Goal: Transaction & Acquisition: Purchase product/service

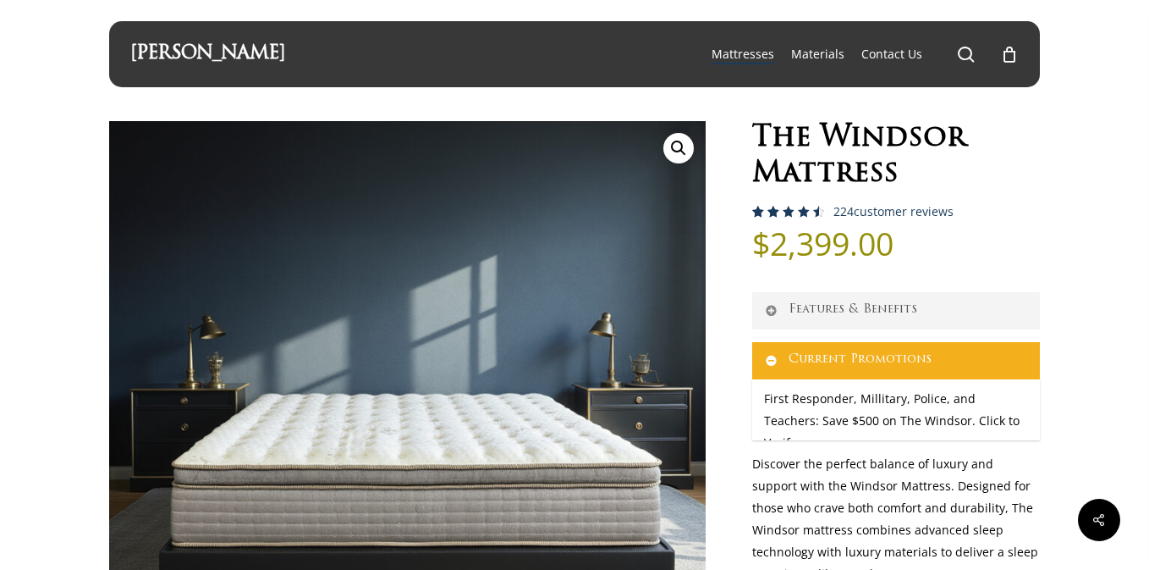
select select "EASTERN KING"
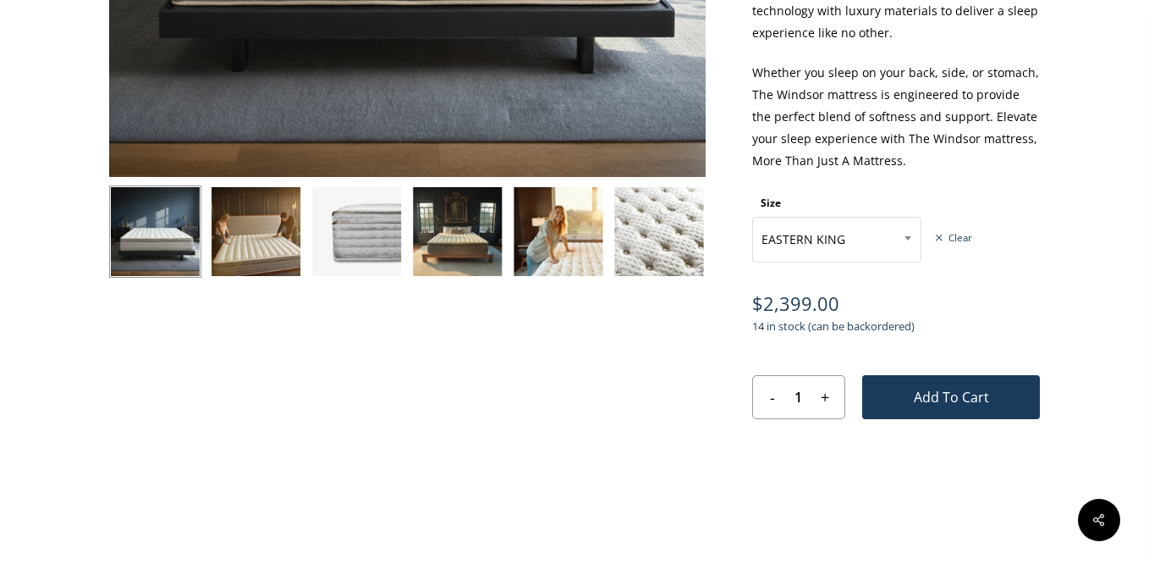
scroll to position [546, 0]
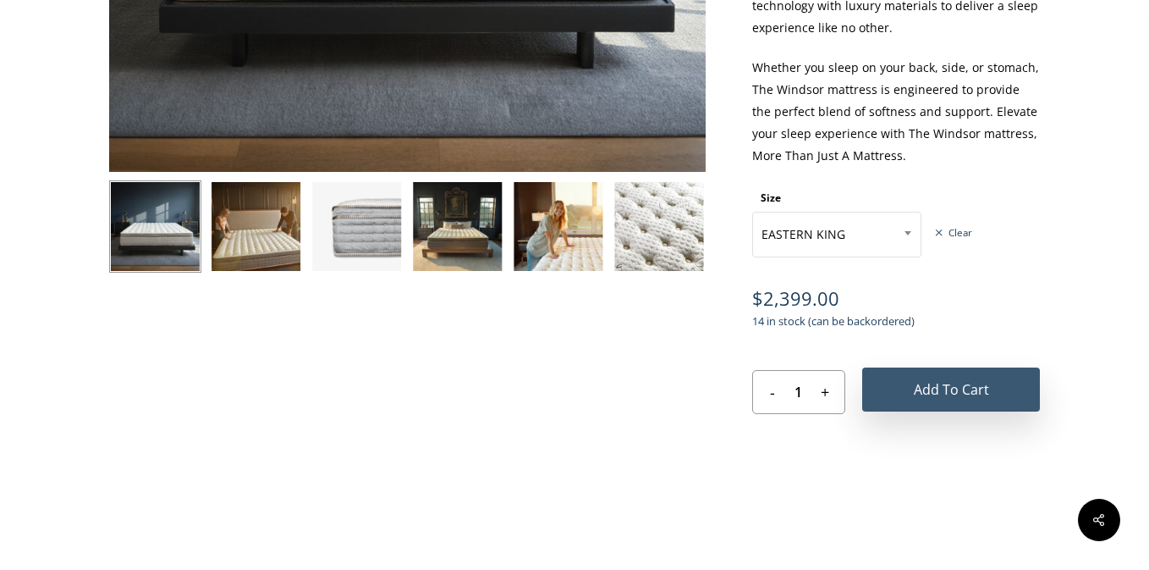
click at [995, 394] on button "Add to cart" at bounding box center [951, 389] width 178 height 44
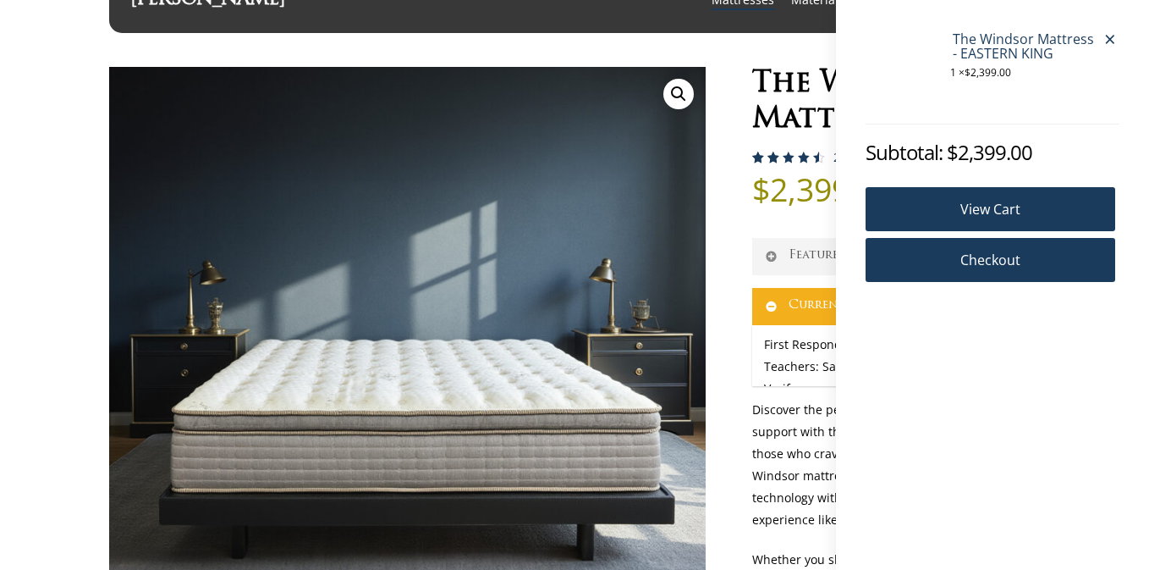
scroll to position [58, 0]
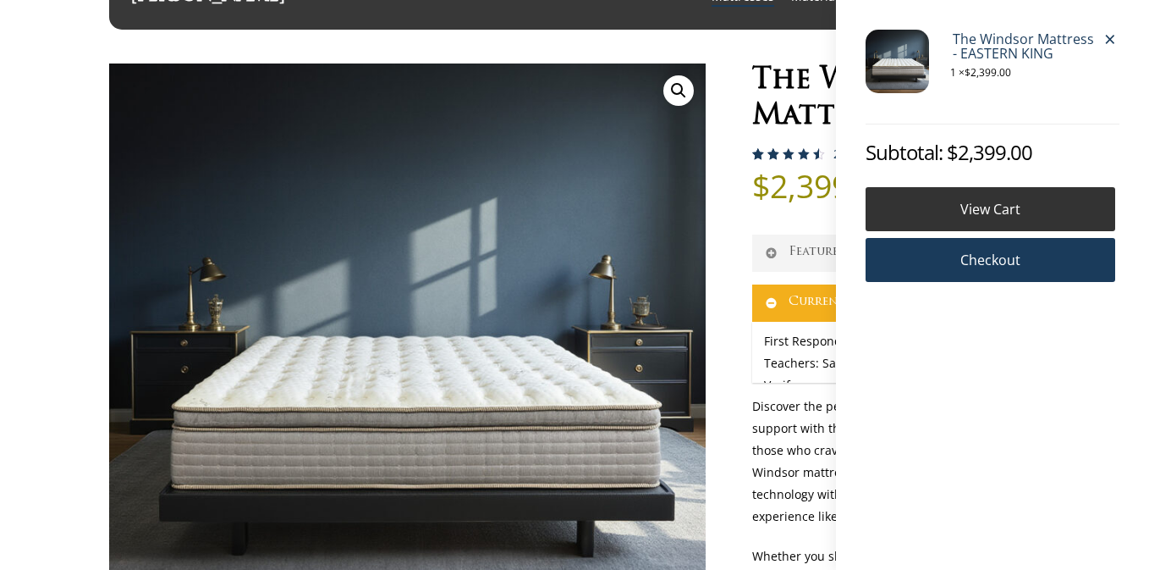
click at [1001, 207] on link "View cart" at bounding box center [991, 209] width 250 height 44
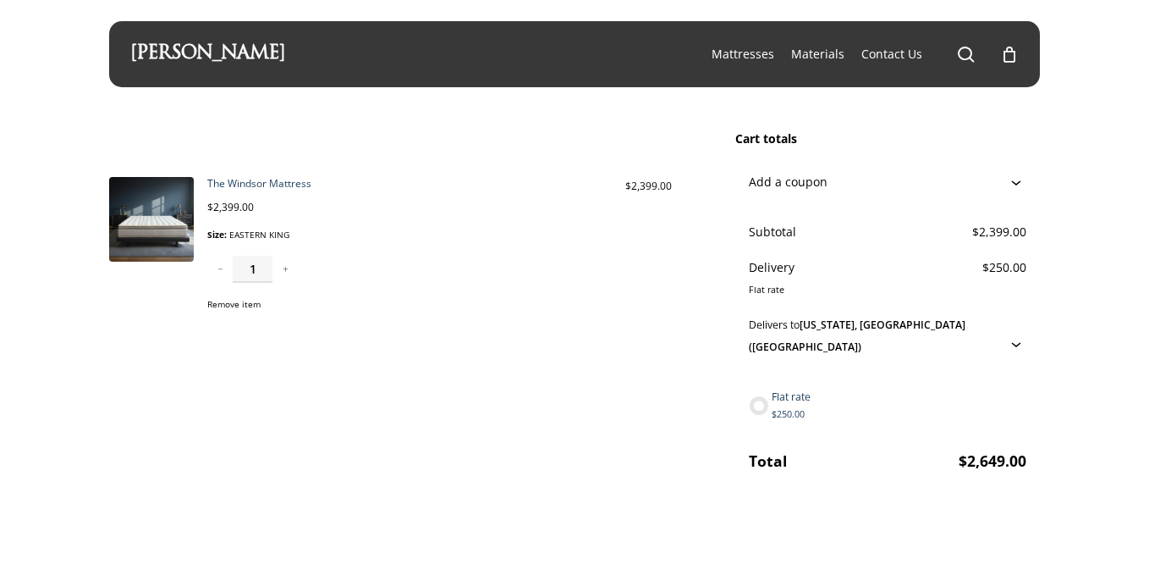
click at [235, 310] on button "Remove item" at bounding box center [233, 304] width 53 height 22
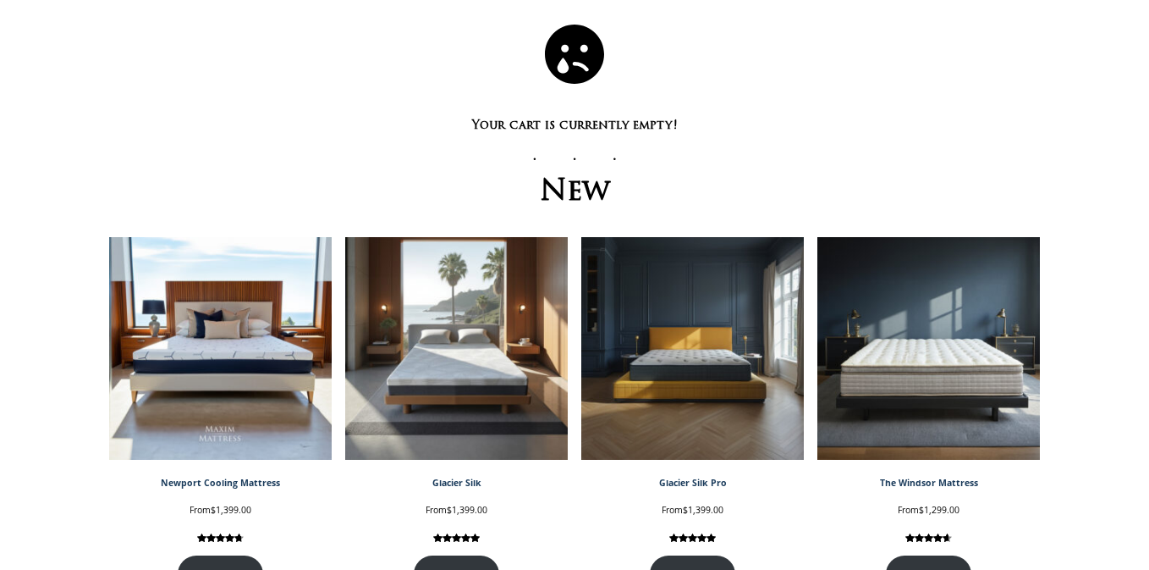
scroll to position [118, 0]
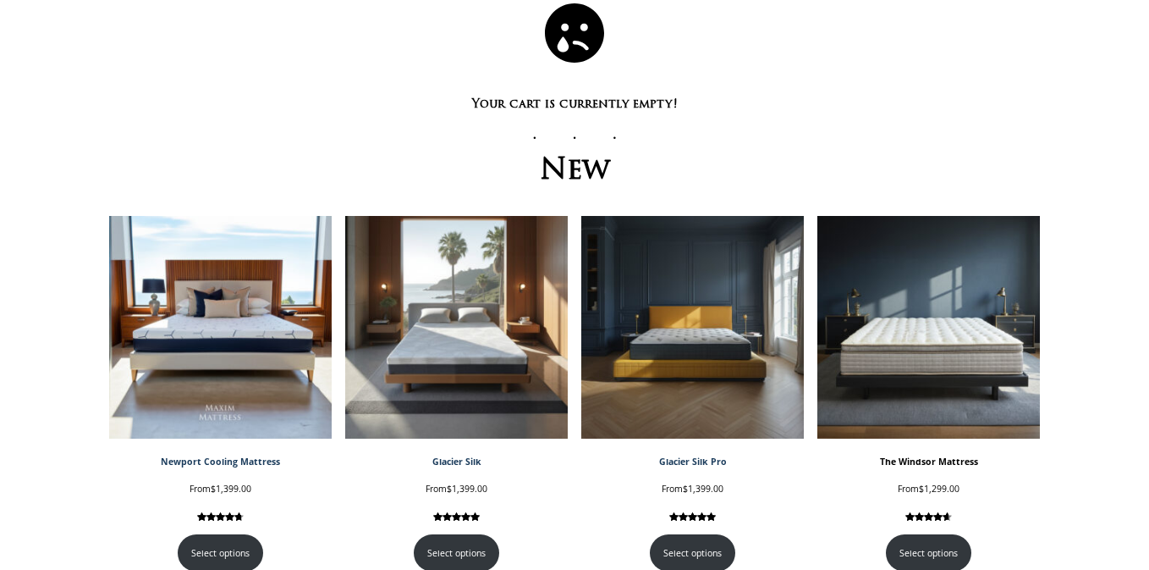
click at [931, 325] on img at bounding box center [929, 327] width 223 height 223
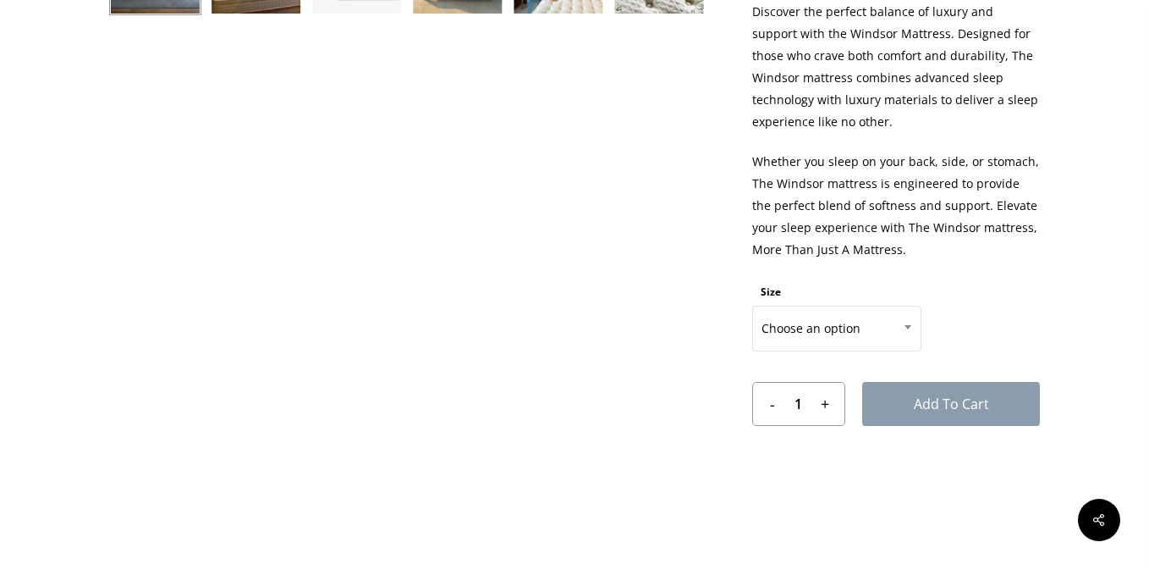
scroll to position [806, 0]
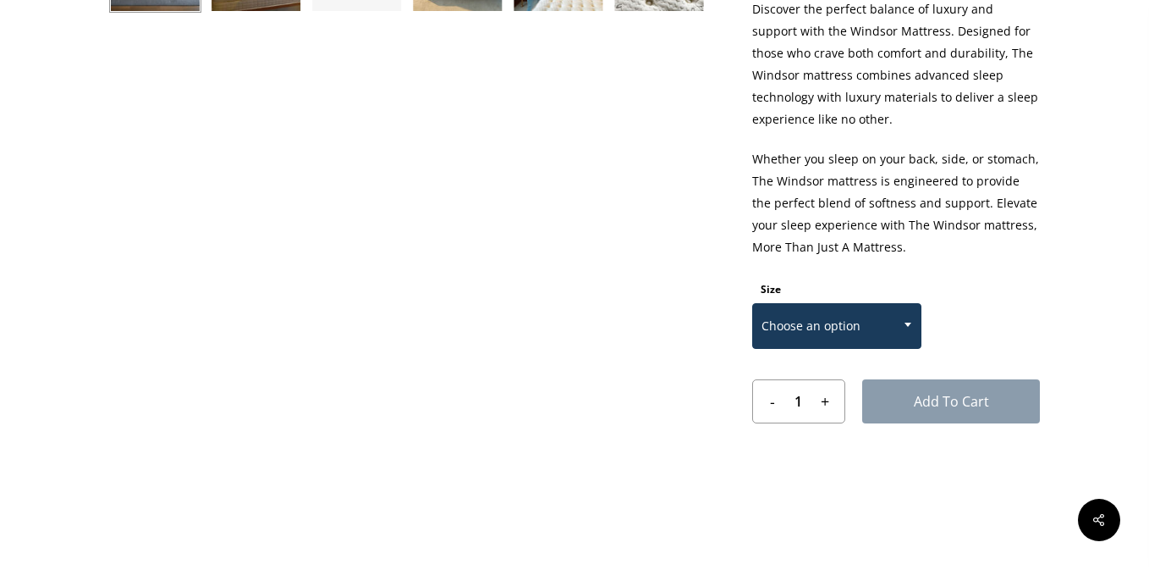
click at [858, 337] on span "Choose an option" at bounding box center [837, 326] width 168 height 36
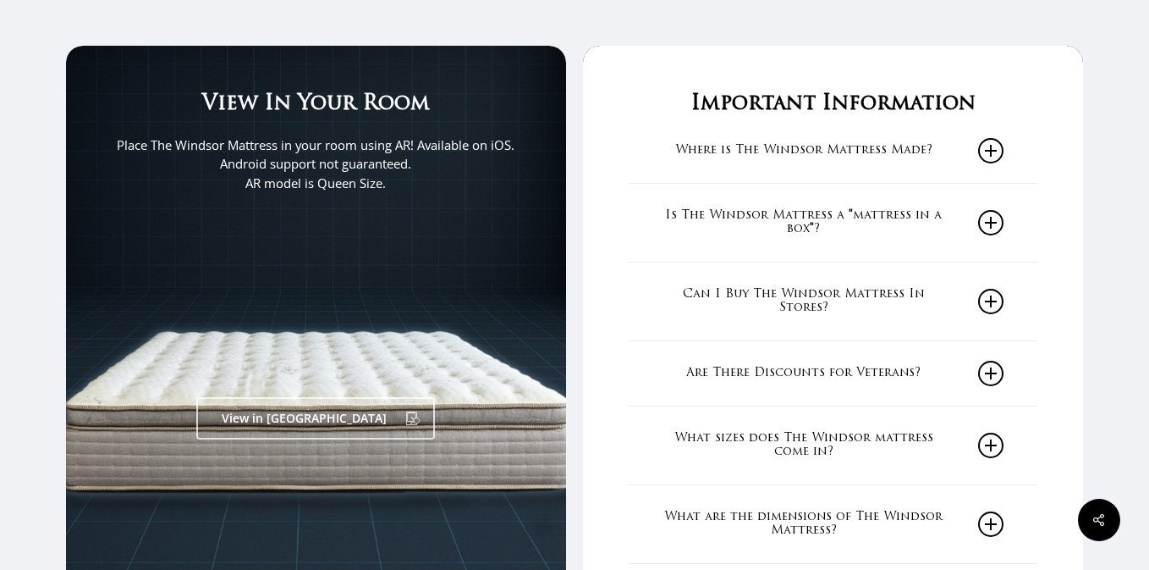
scroll to position [2755, 0]
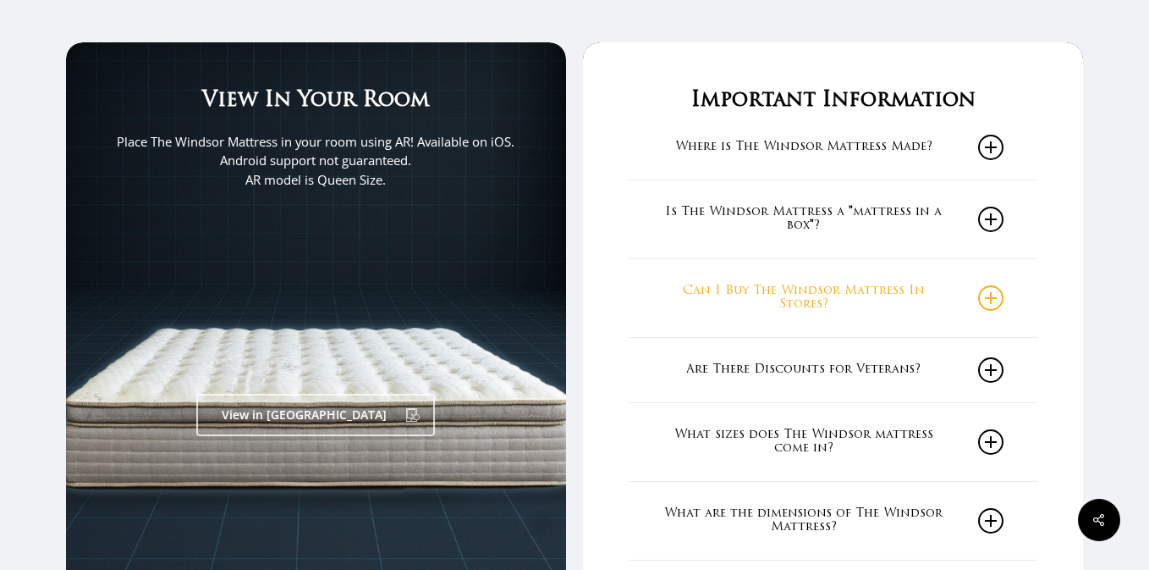
click at [936, 290] on link "Can I Buy The Windsor Mattress In Stores?" at bounding box center [833, 298] width 340 height 78
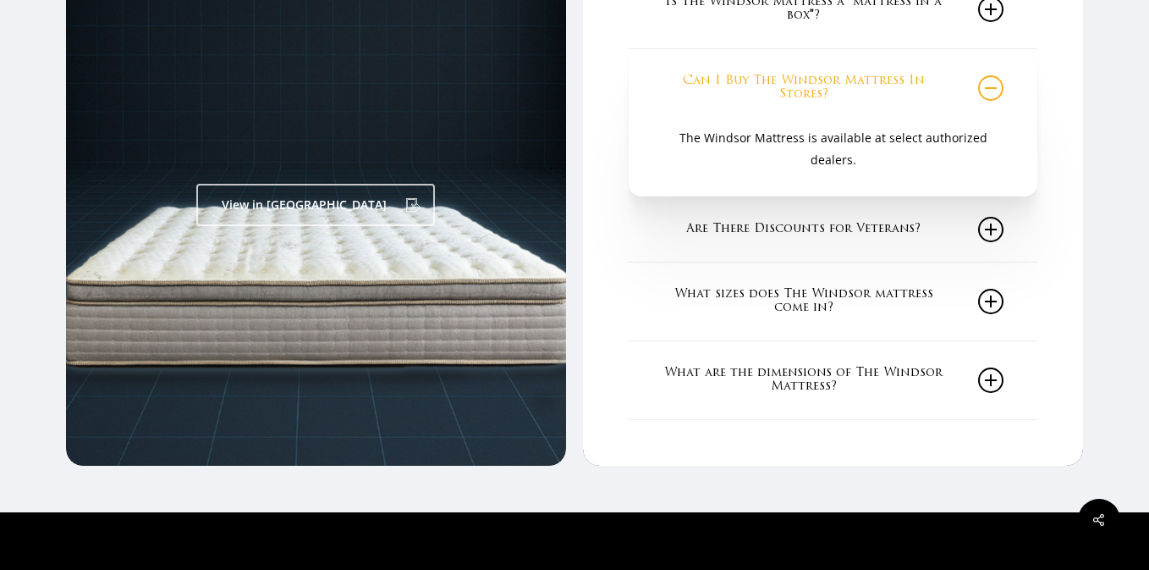
scroll to position [2986, 0]
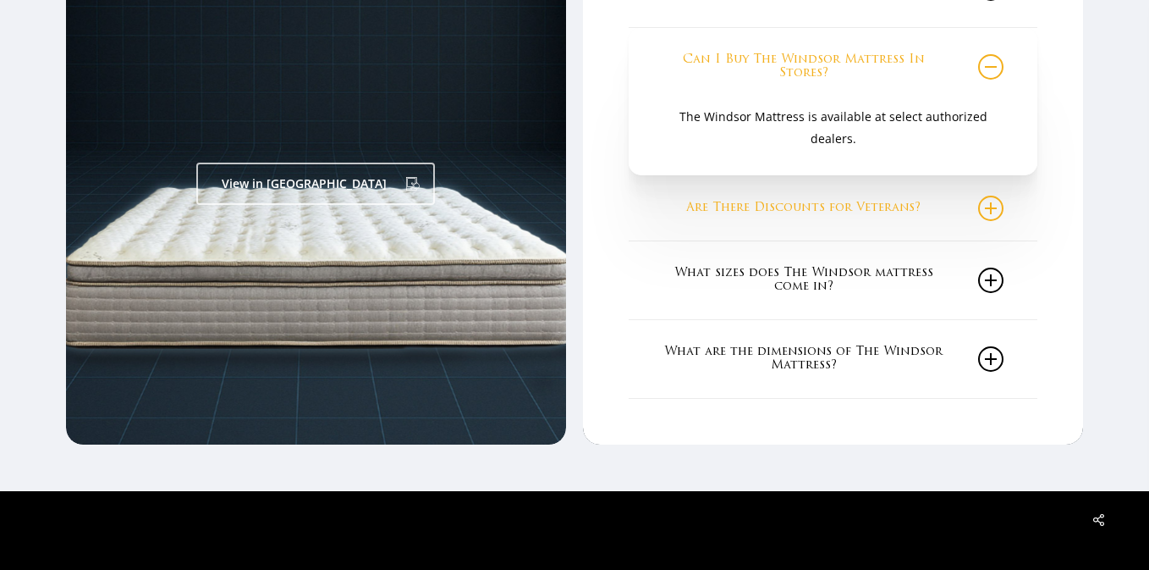
click at [856, 210] on link "Are There Discounts for Veterans?" at bounding box center [833, 208] width 340 height 64
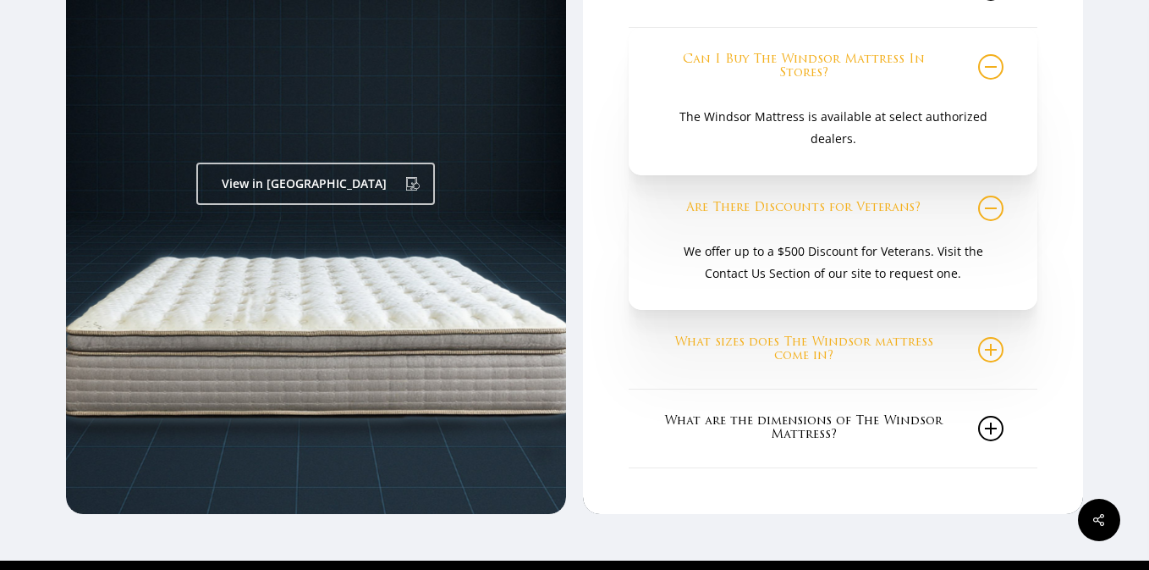
click at [827, 339] on link "What sizes does The Windsor mattress come in?" at bounding box center [833, 350] width 340 height 78
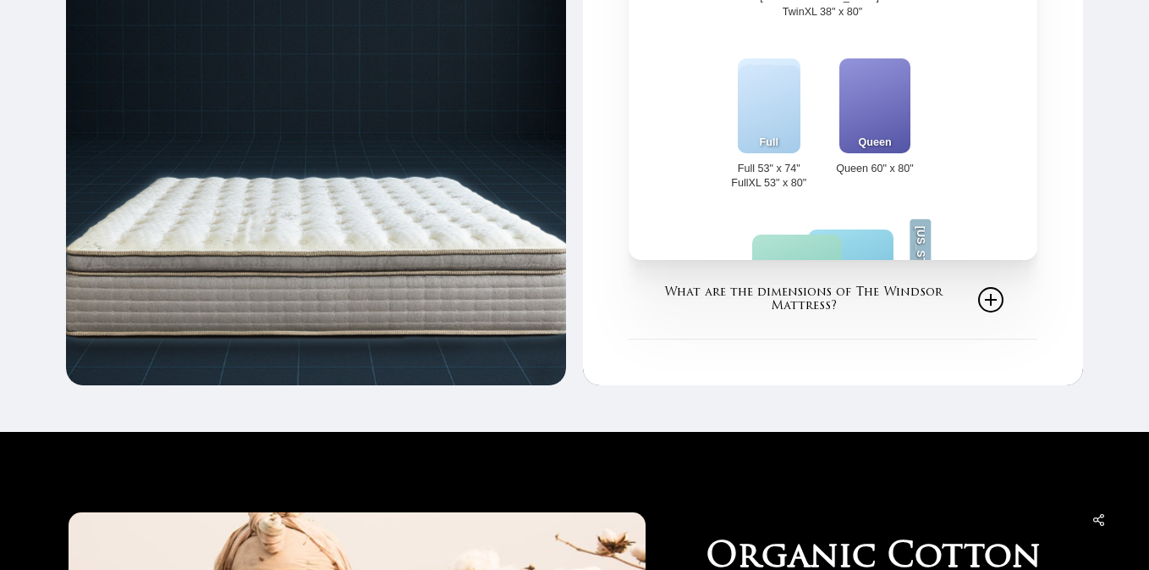
scroll to position [3531, 0]
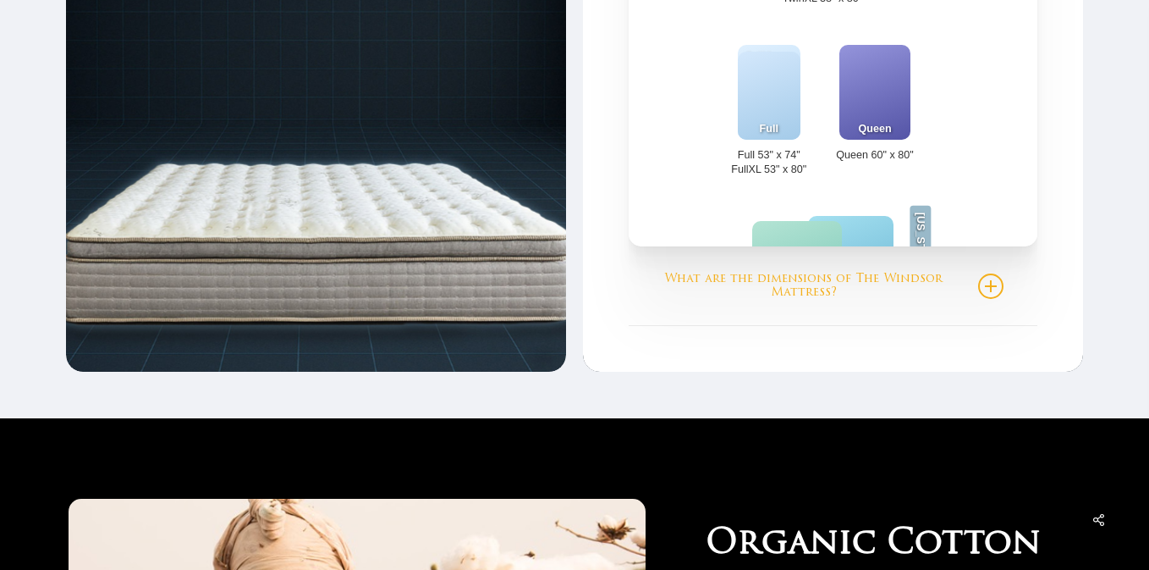
click at [854, 275] on link "What are the dimensions of The Windsor Mattress?" at bounding box center [833, 286] width 340 height 78
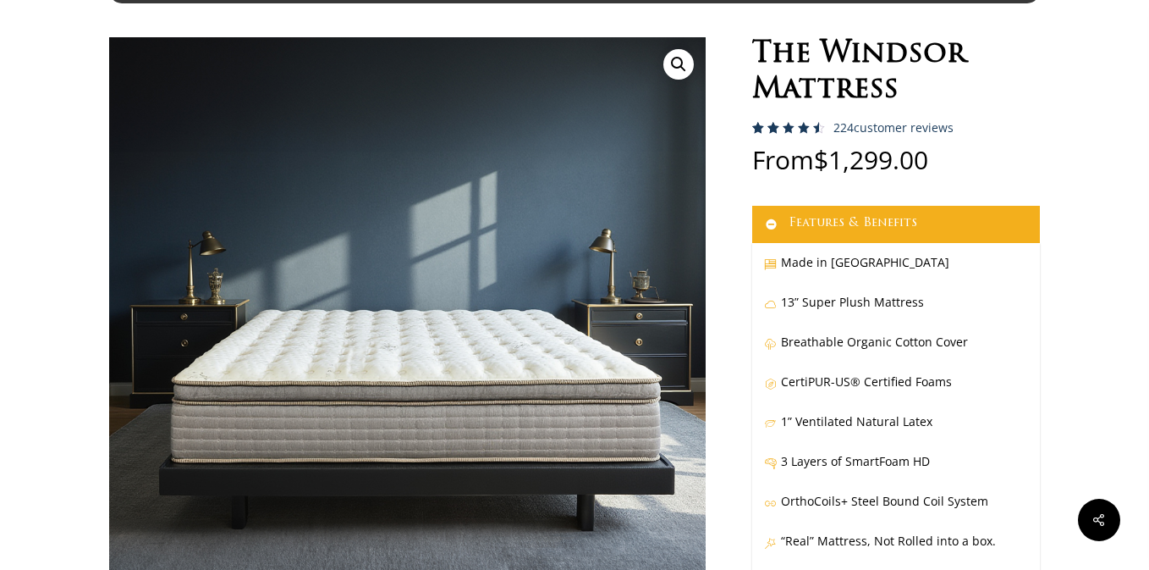
scroll to position [0, 0]
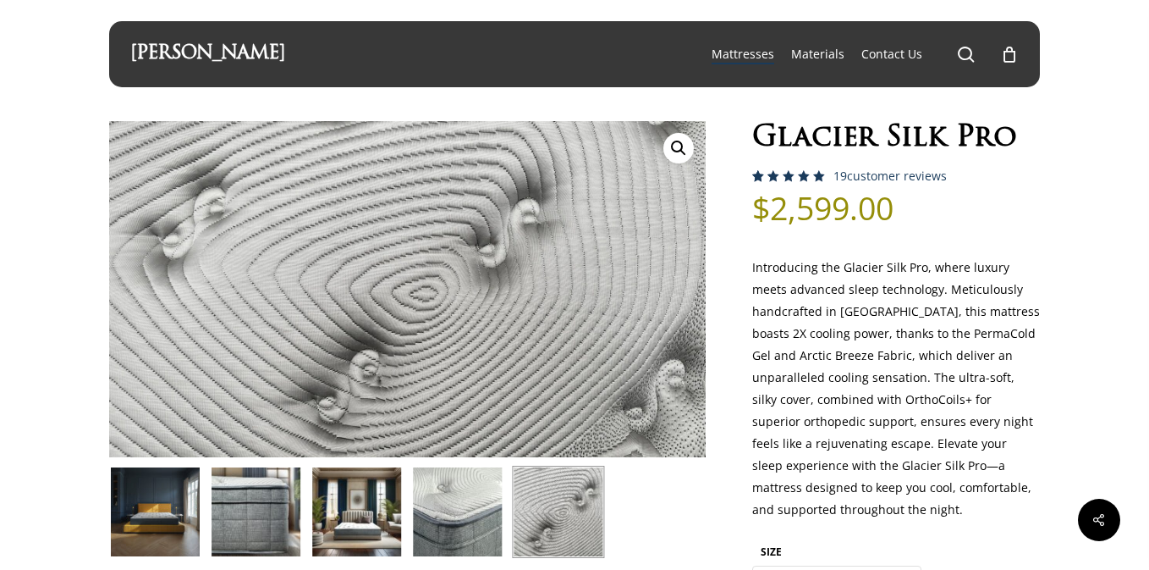
select select "EASTERN KING"
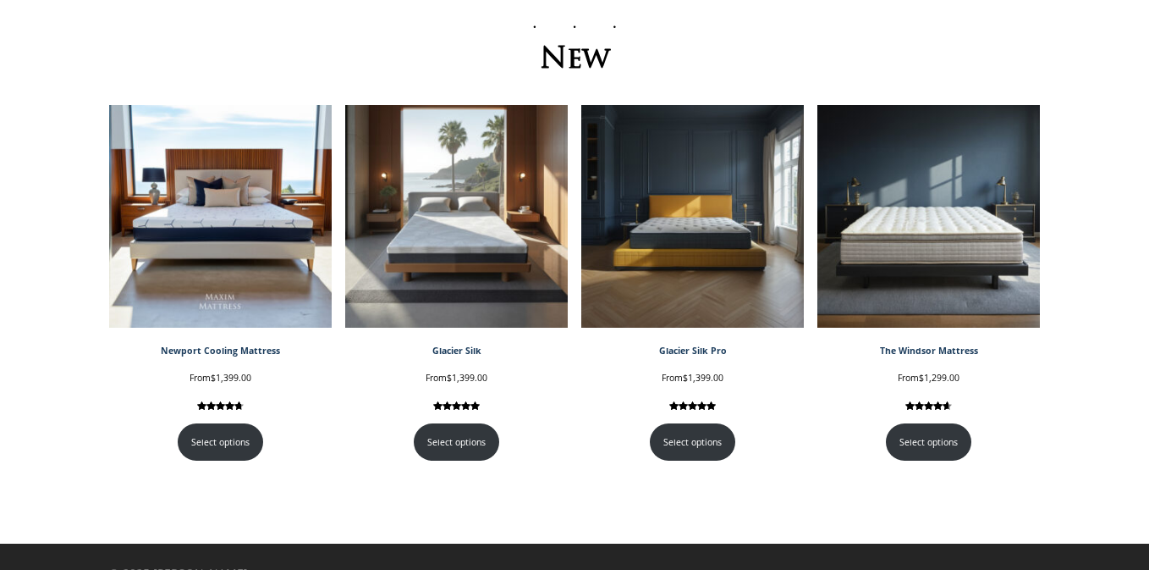
scroll to position [257, 0]
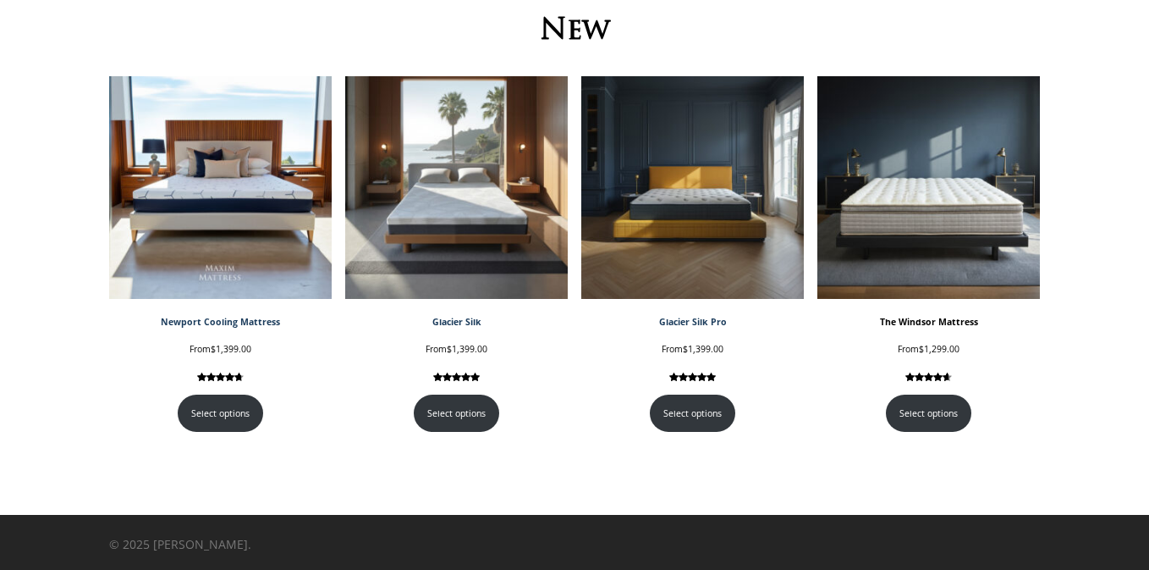
click at [904, 234] on img at bounding box center [929, 187] width 223 height 223
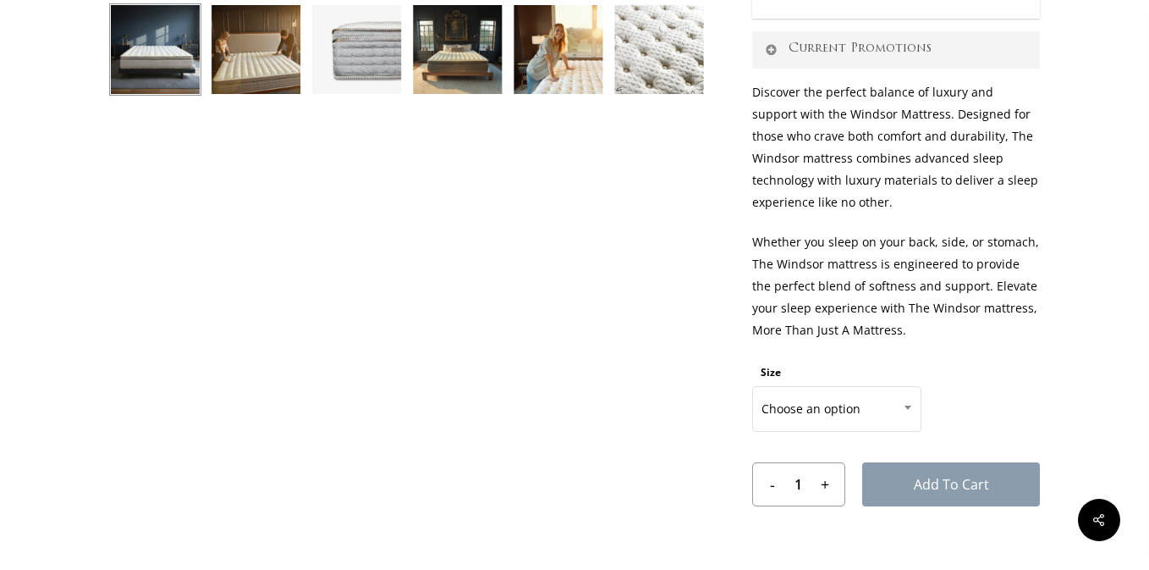
scroll to position [750, 0]
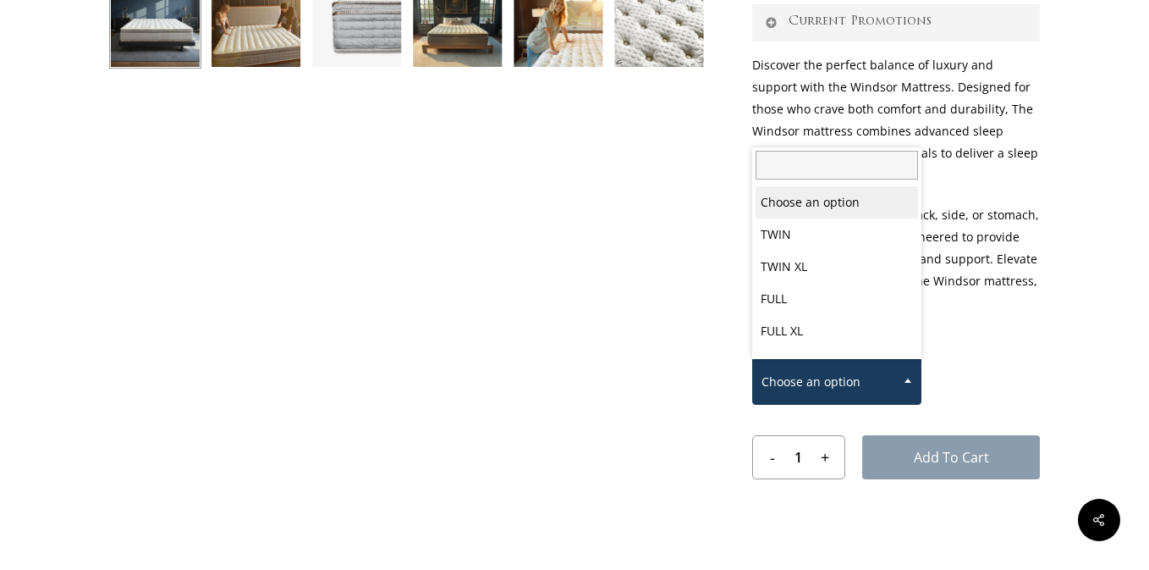
click at [862, 375] on span "Choose an option" at bounding box center [837, 382] width 168 height 36
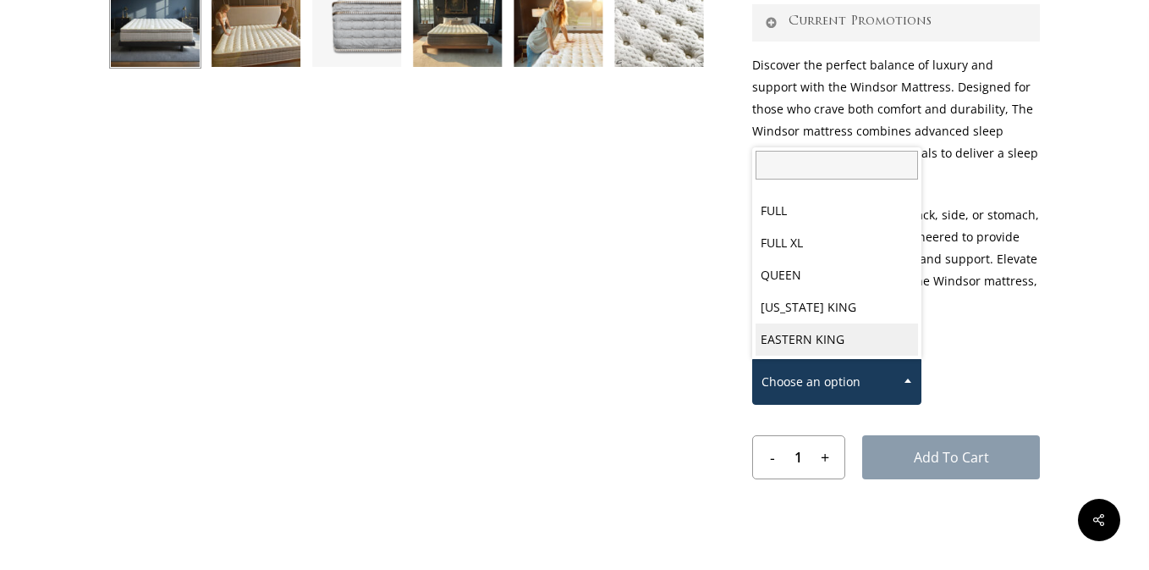
select select "EASTERN KING"
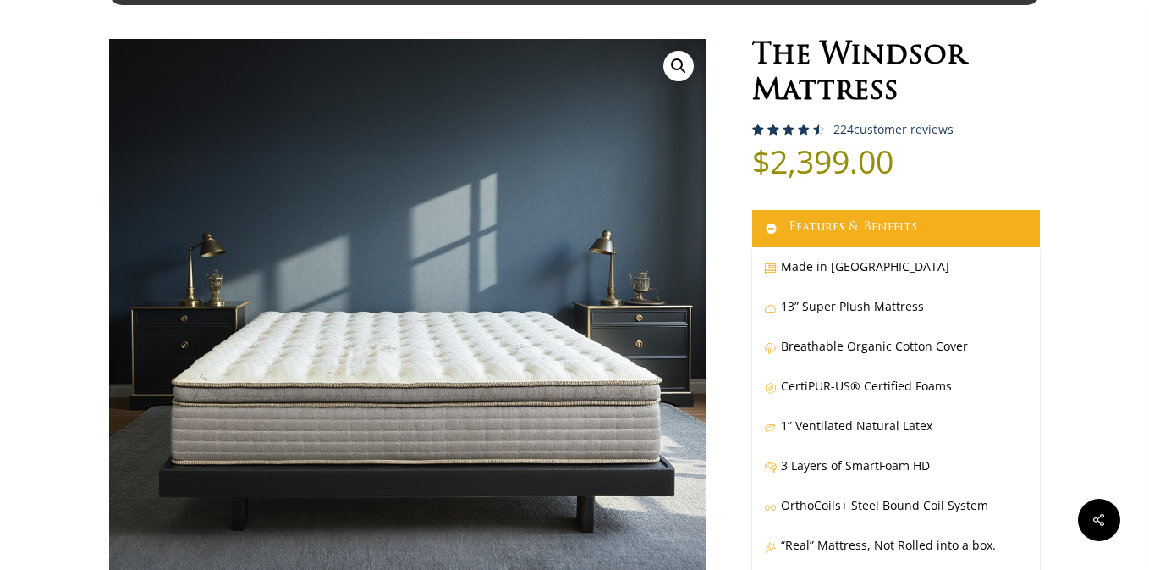
scroll to position [47, 0]
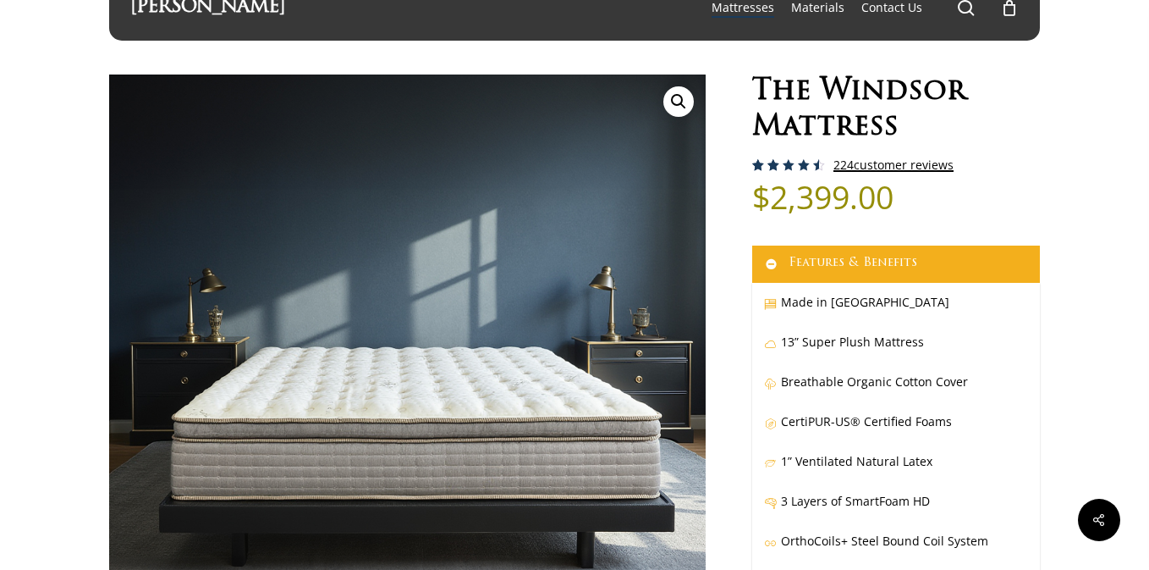
click at [884, 166] on link "224 customer reviews" at bounding box center [894, 165] width 120 height 14
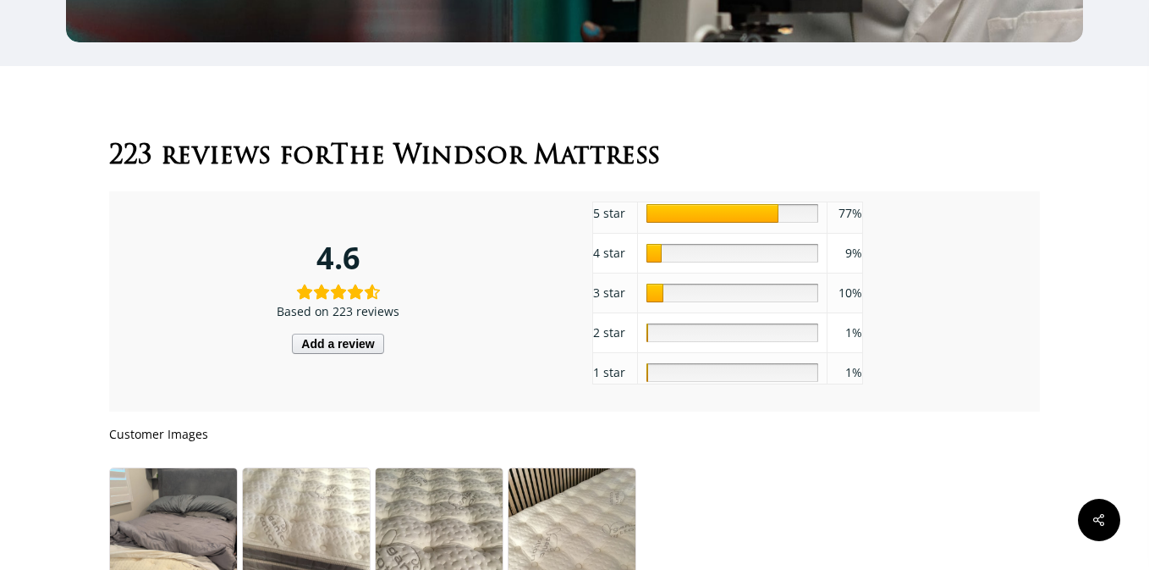
scroll to position [8004, 0]
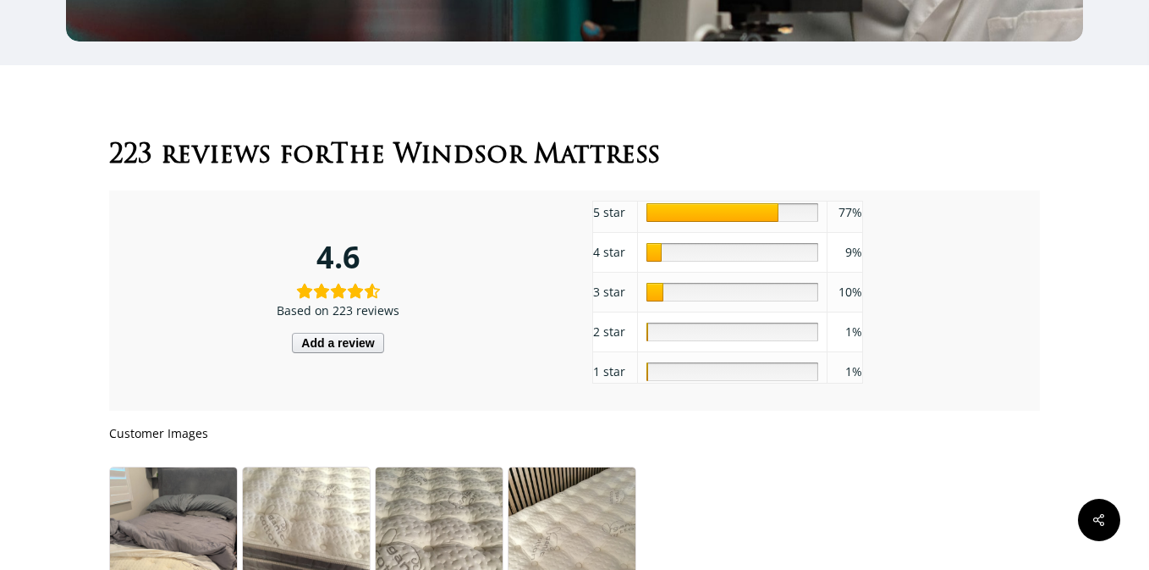
click at [748, 261] on div "9" at bounding box center [732, 252] width 171 height 19
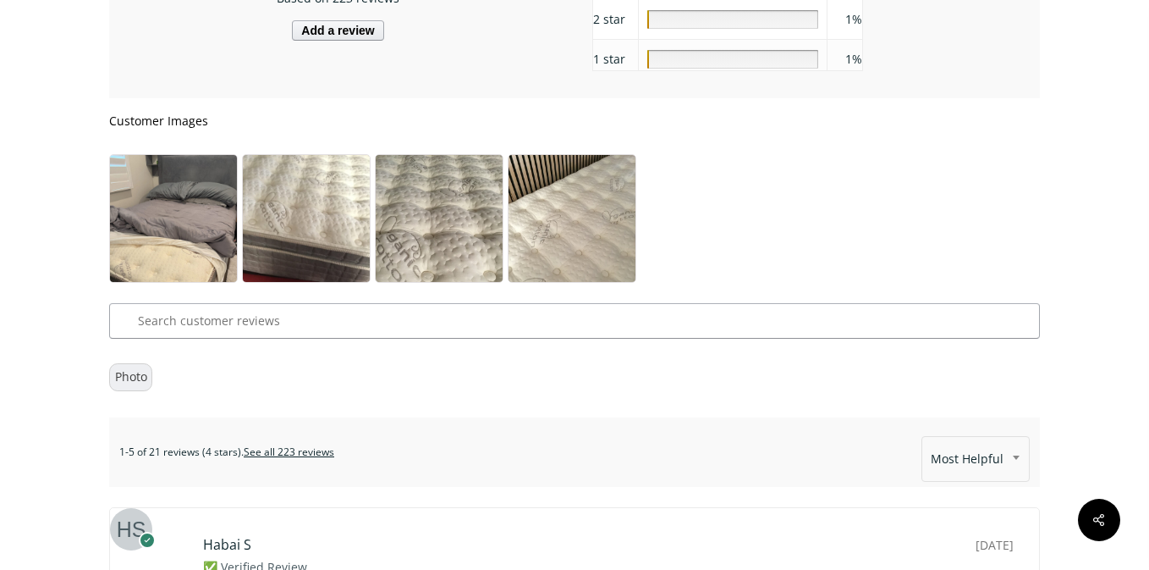
scroll to position [8317, 0]
click at [221, 252] on img at bounding box center [173, 238] width 127 height 167
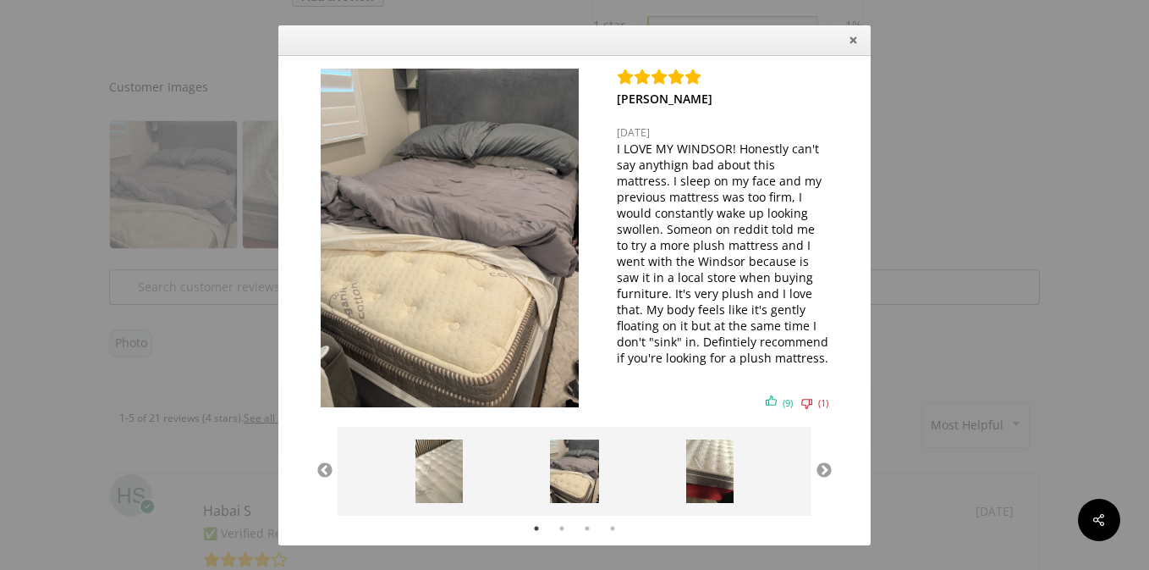
scroll to position [8362, 0]
click at [825, 471] on button "Next" at bounding box center [824, 470] width 17 height 17
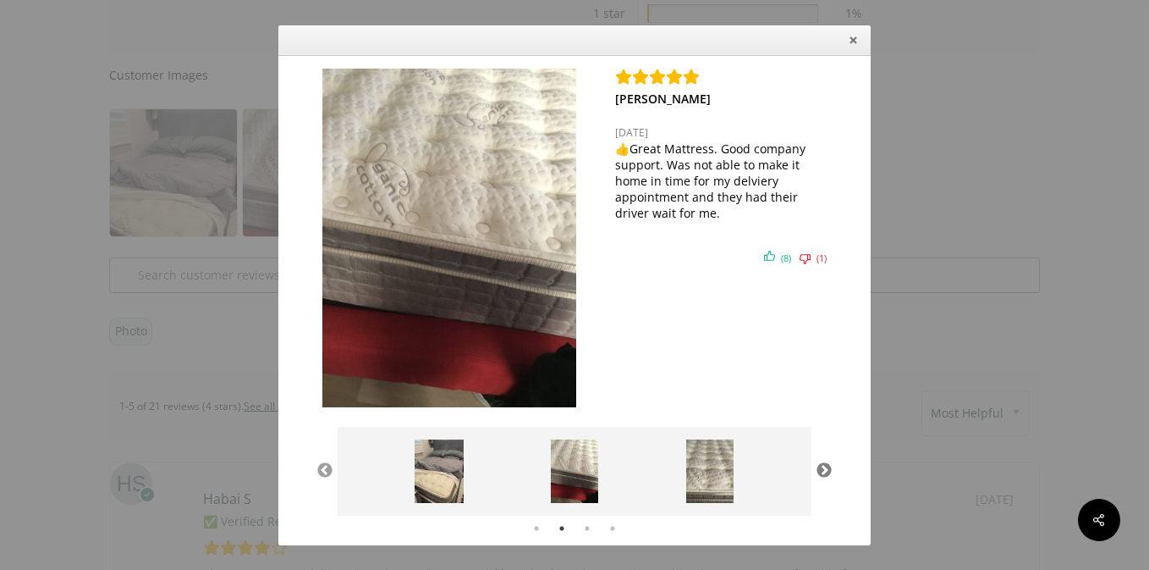
click at [825, 471] on button "Next" at bounding box center [824, 470] width 17 height 17
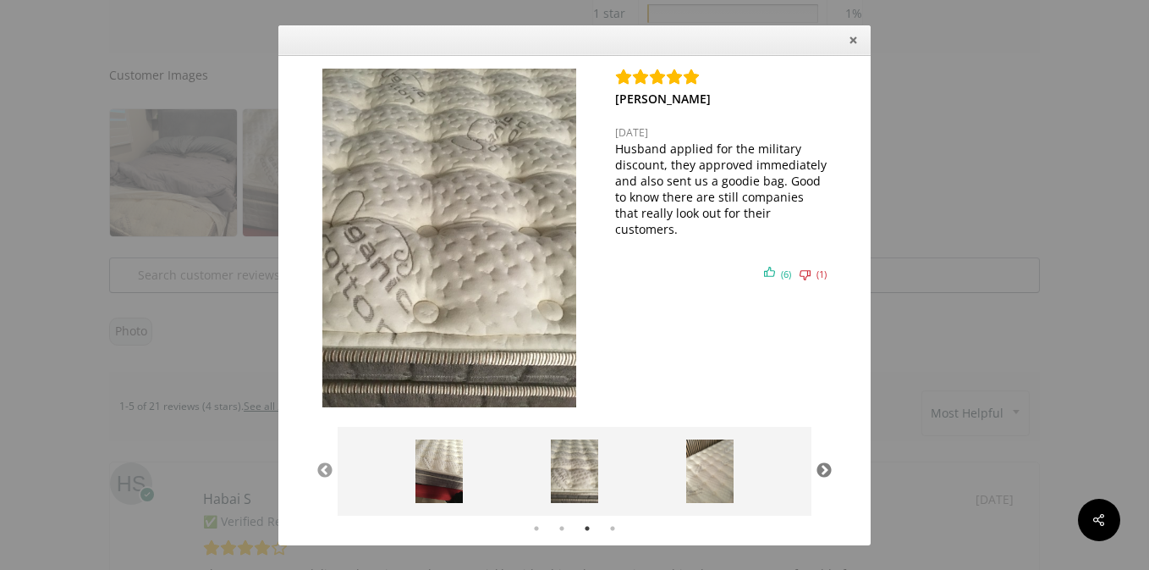
click at [825, 471] on button "Next" at bounding box center [824, 470] width 17 height 17
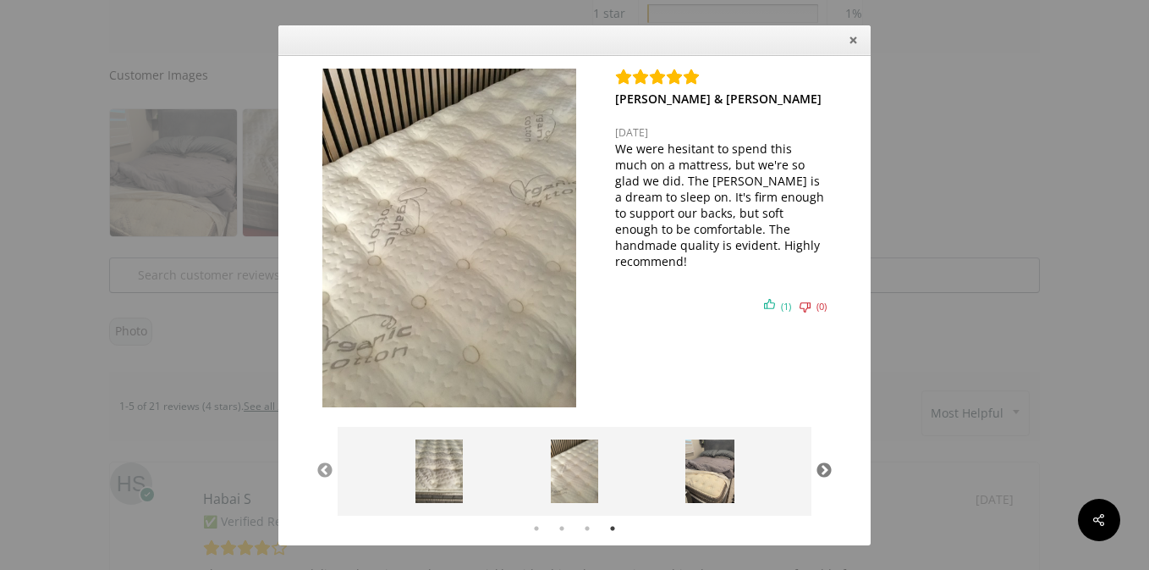
click at [825, 472] on button "Next" at bounding box center [824, 470] width 17 height 17
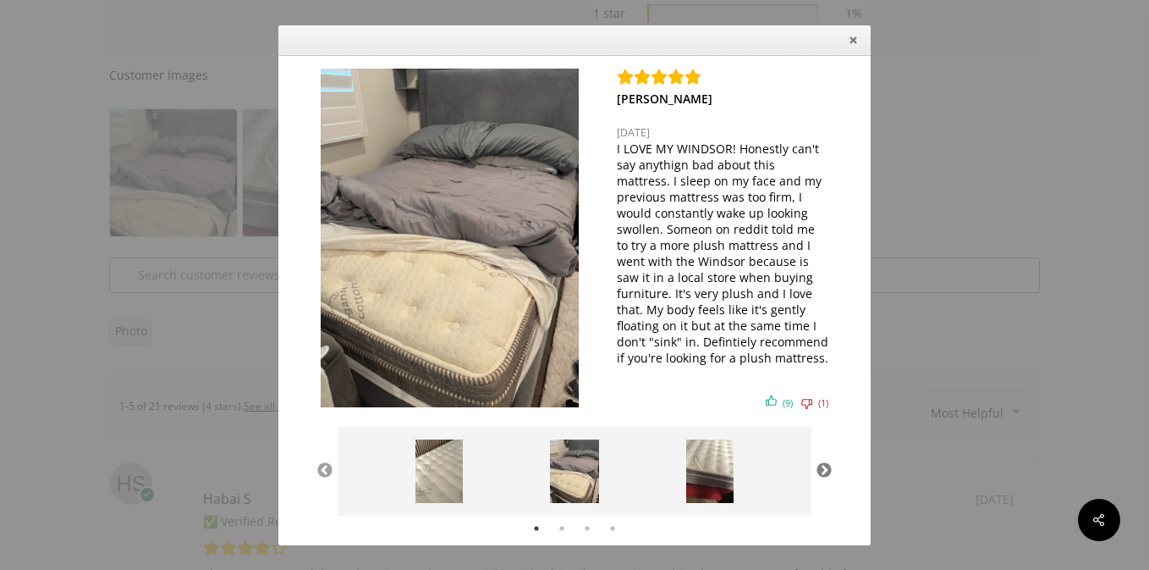
click at [827, 475] on button "Next" at bounding box center [824, 470] width 17 height 17
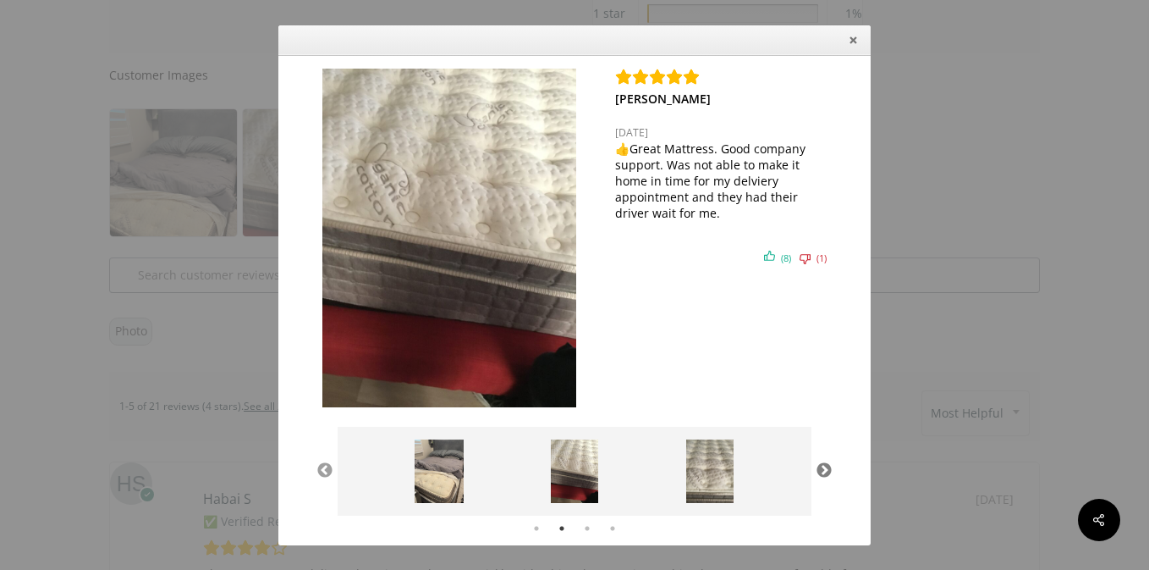
click at [827, 475] on button "Next" at bounding box center [824, 470] width 17 height 17
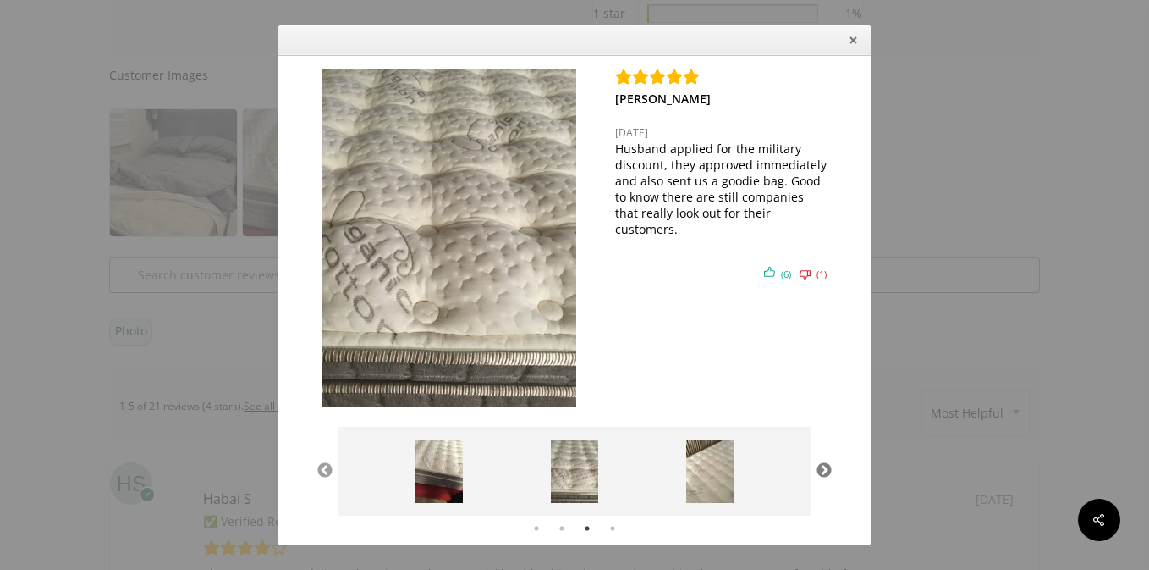
click at [827, 475] on button "Next" at bounding box center [824, 470] width 17 height 17
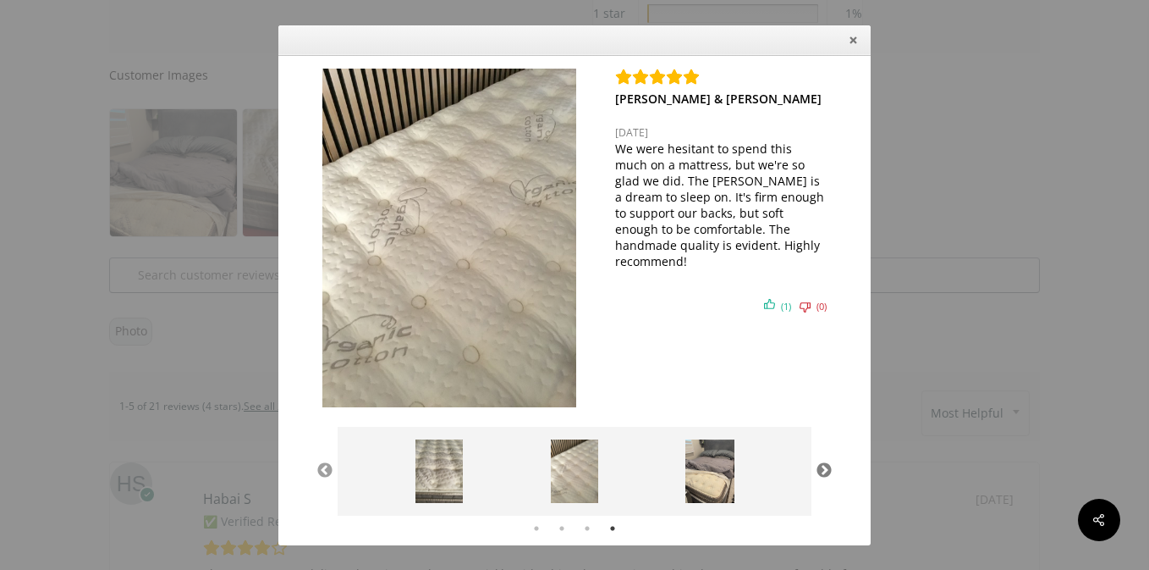
click at [823, 474] on button "Next" at bounding box center [824, 470] width 17 height 17
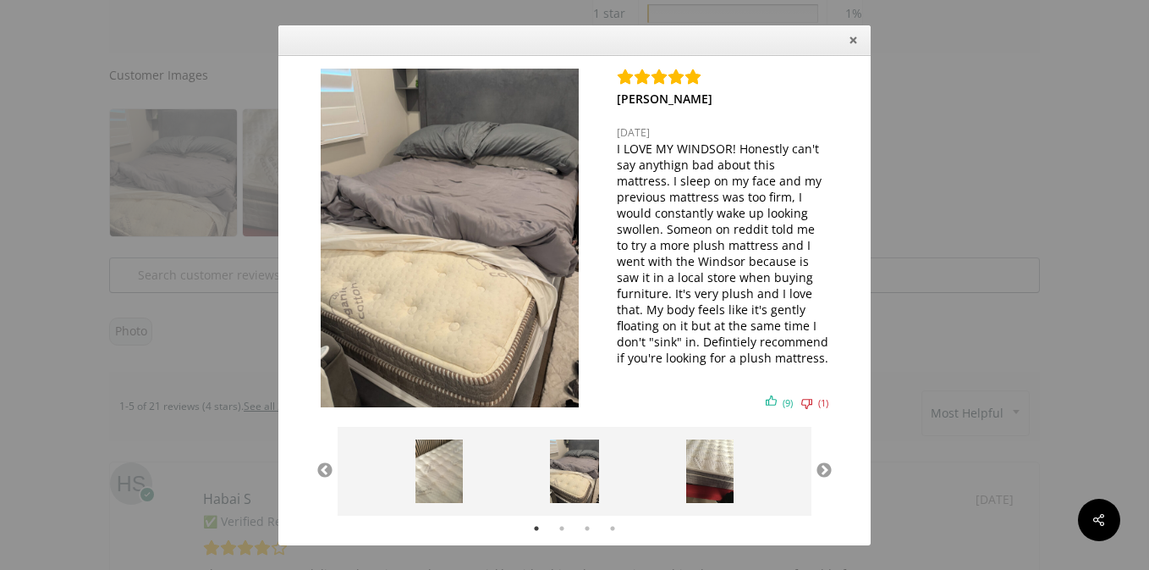
click at [856, 37] on icon "Close" at bounding box center [853, 39] width 7 height 7
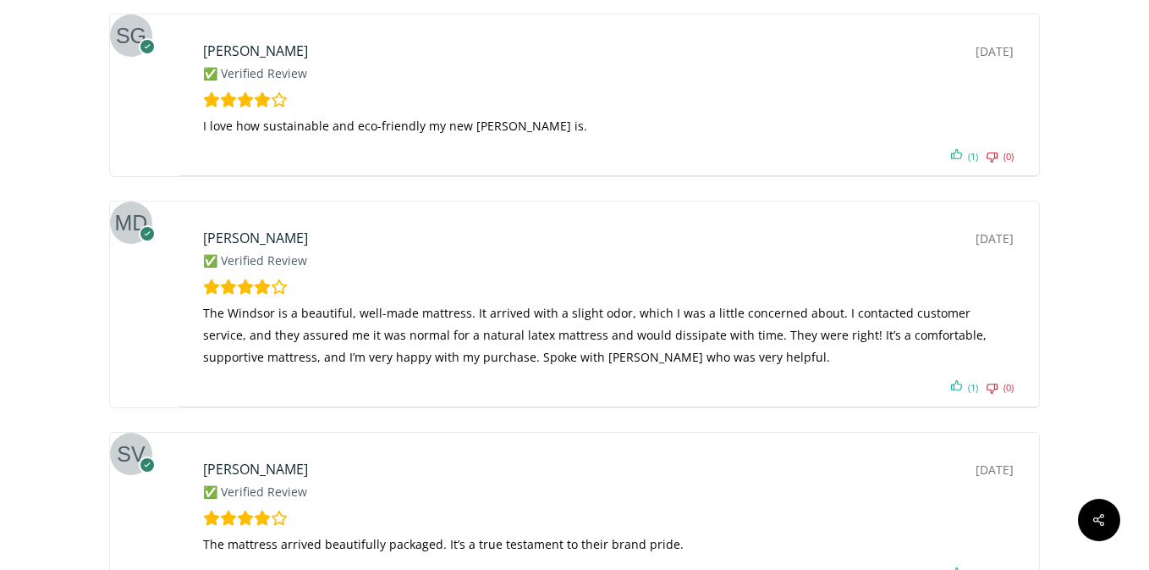
scroll to position [9239, 0]
